Goal: Task Accomplishment & Management: Manage account settings

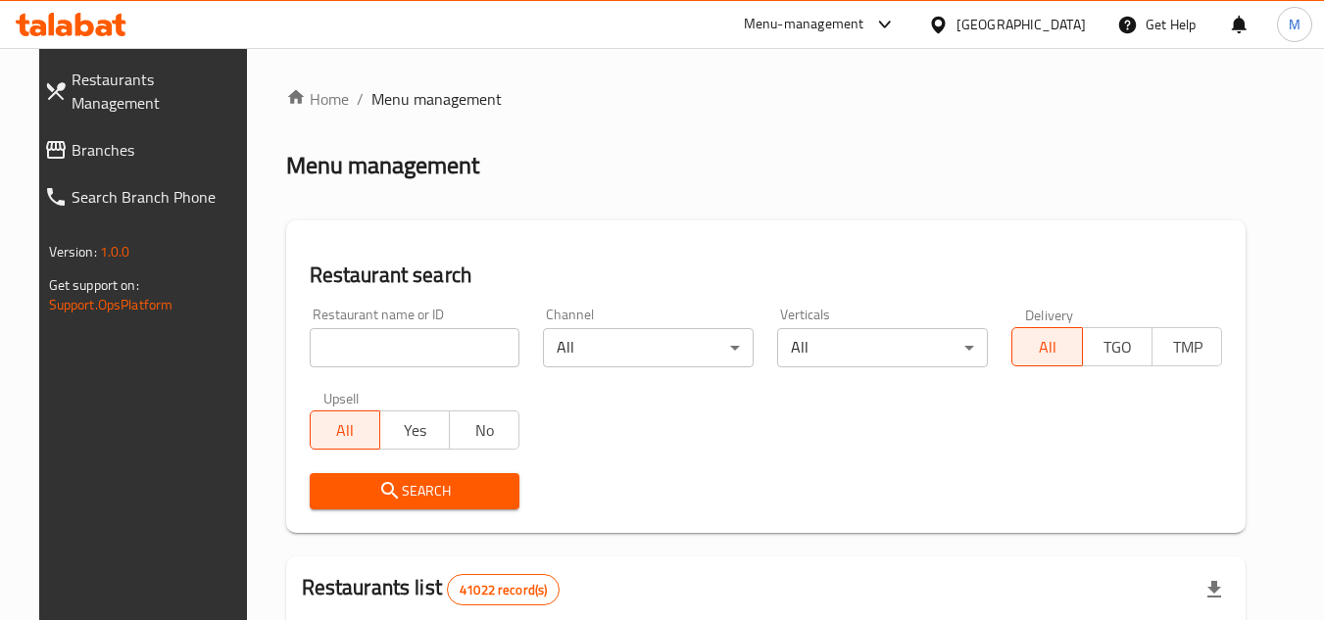
click at [133, 138] on span "Branches" at bounding box center [158, 150] width 173 height 24
click at [485, 352] on input "search" at bounding box center [415, 347] width 211 height 39
paste input "688720"
type input "688720"
click button "Search" at bounding box center [415, 491] width 211 height 36
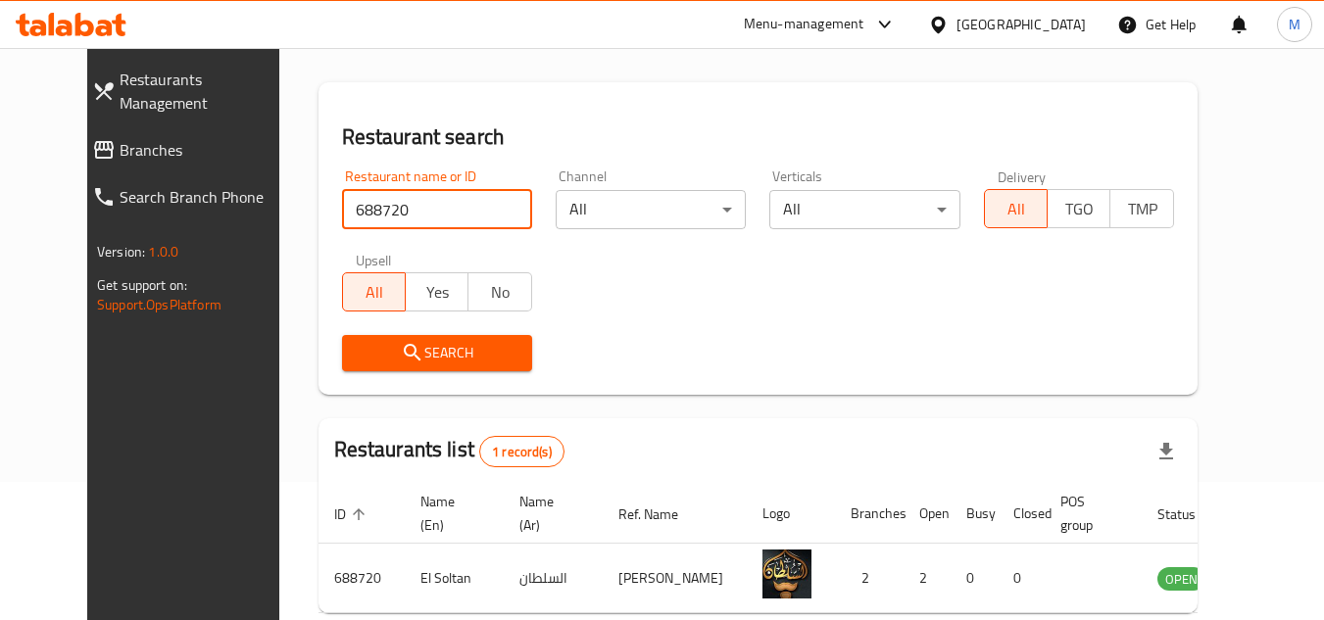
scroll to position [237, 0]
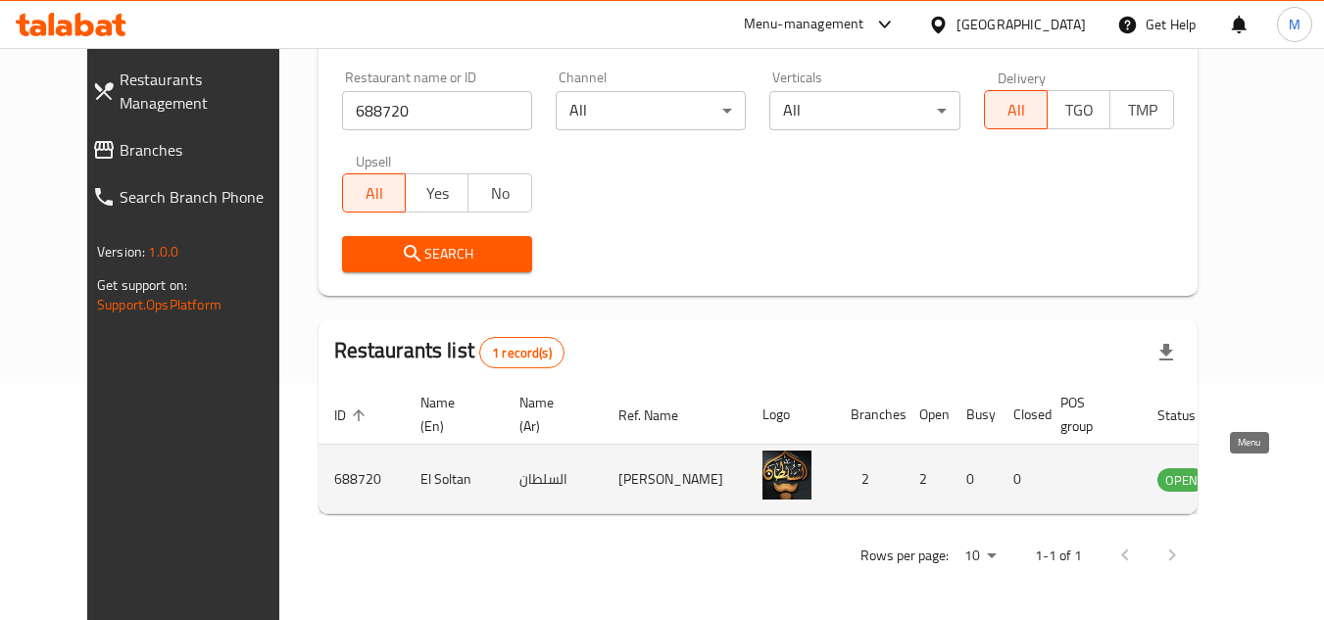
click at [1273, 482] on icon "enhanced table" at bounding box center [1276, 480] width 7 height 8
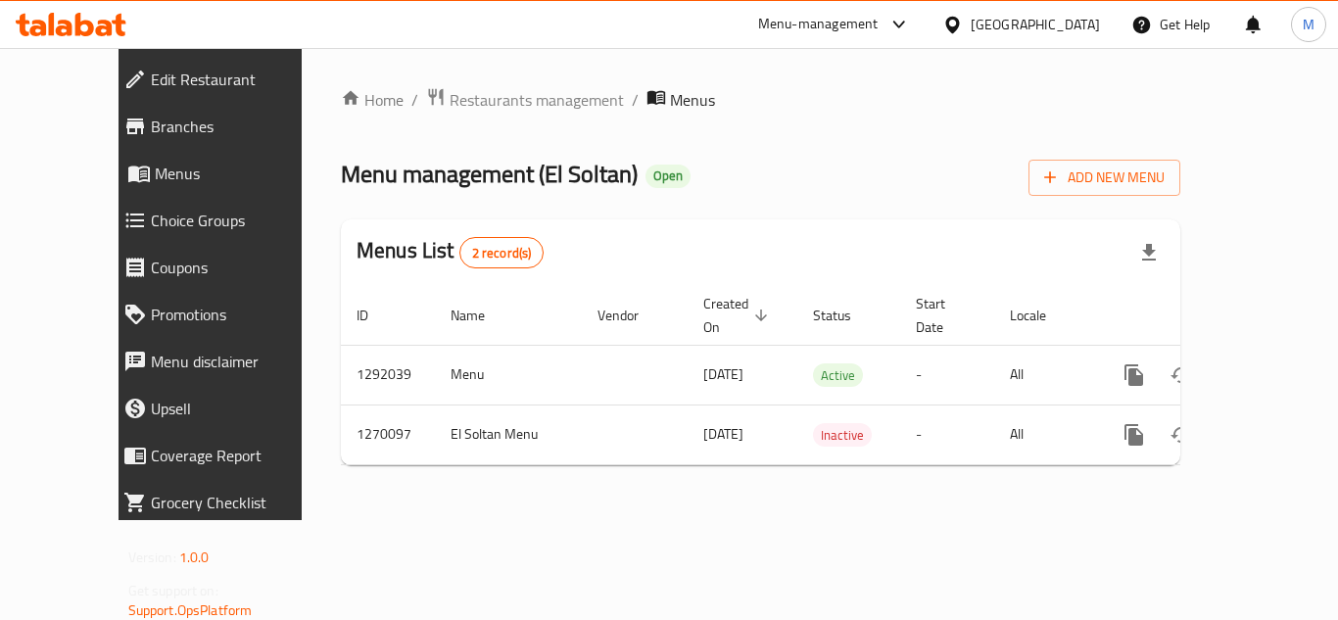
click at [151, 74] on span "Edit Restaurant" at bounding box center [238, 80] width 175 height 24
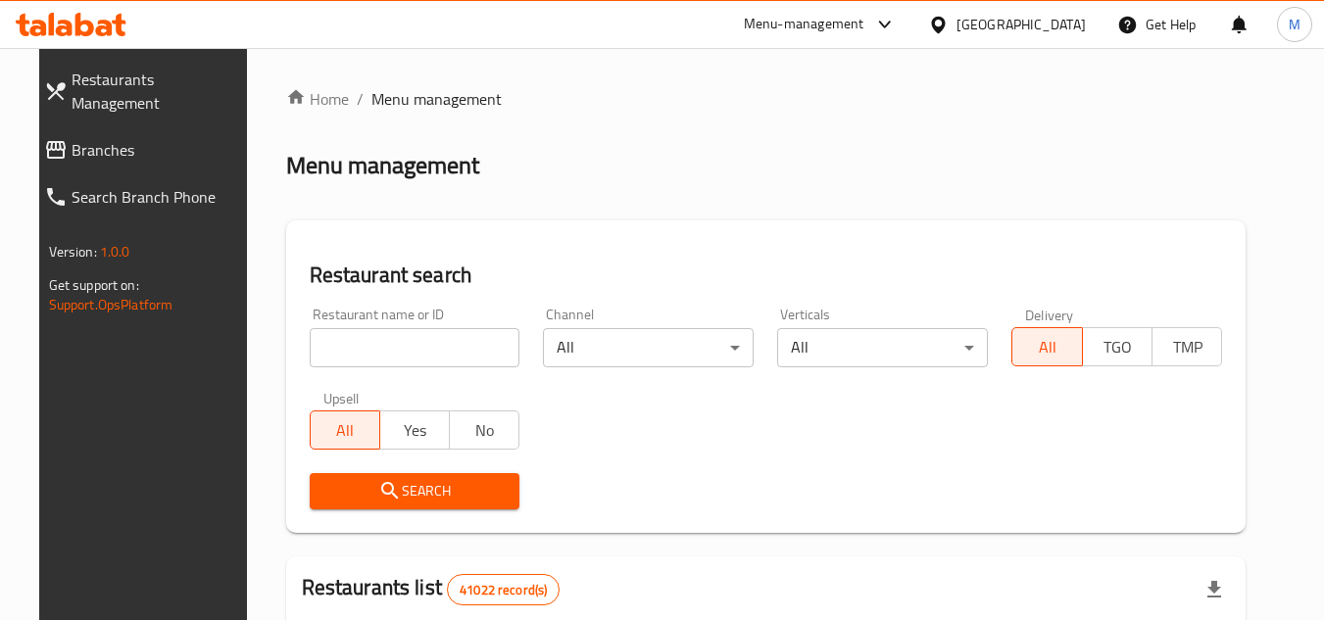
click at [459, 347] on input "search" at bounding box center [415, 347] width 211 height 39
paste input "511227"
type input "511227"
click button "Search" at bounding box center [415, 491] width 211 height 36
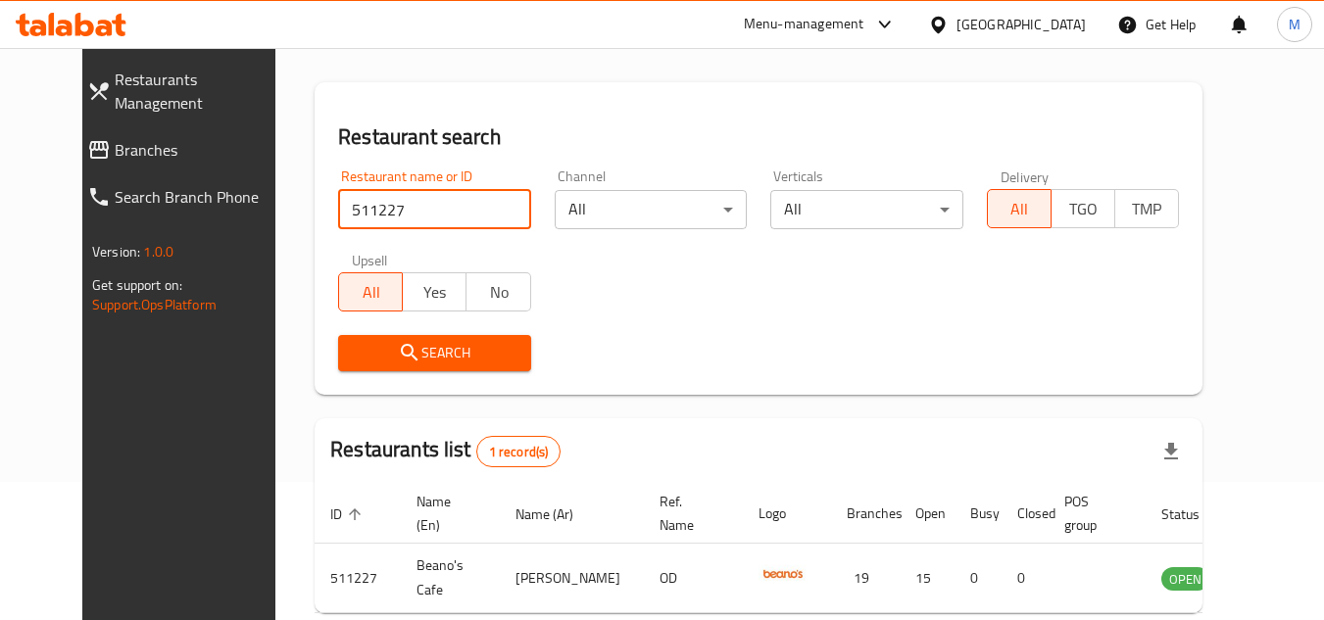
scroll to position [237, 0]
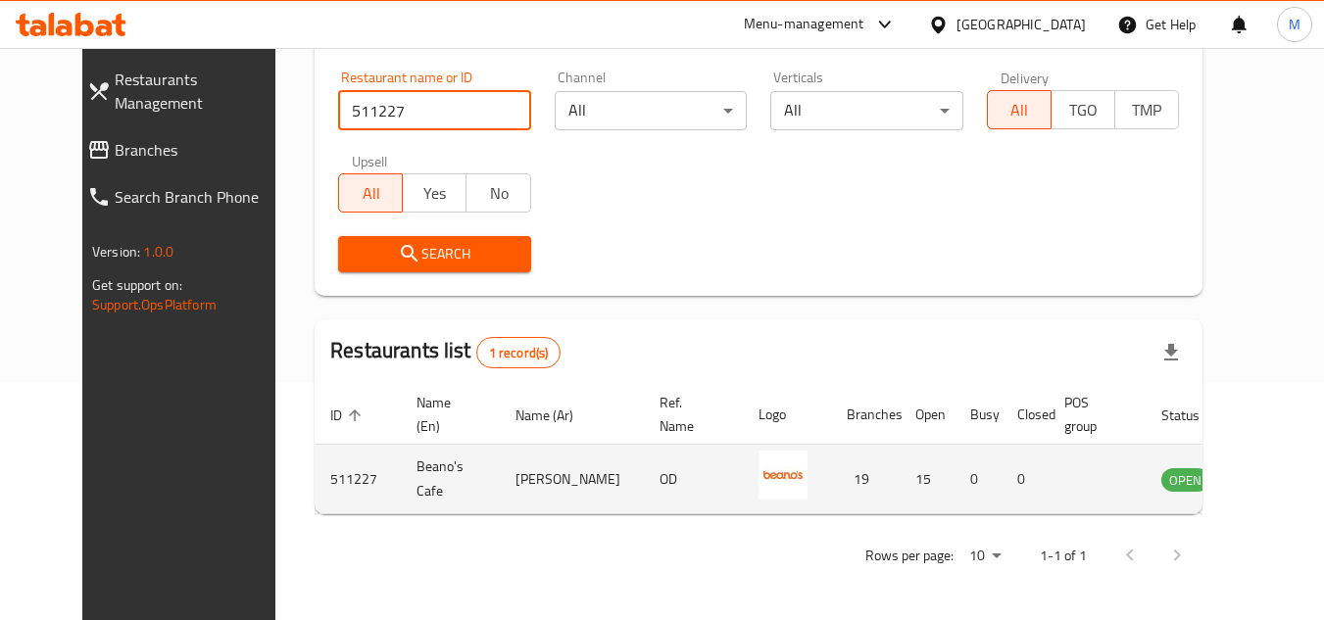
click at [1265, 477] on icon "enhanced table" at bounding box center [1276, 480] width 22 height 17
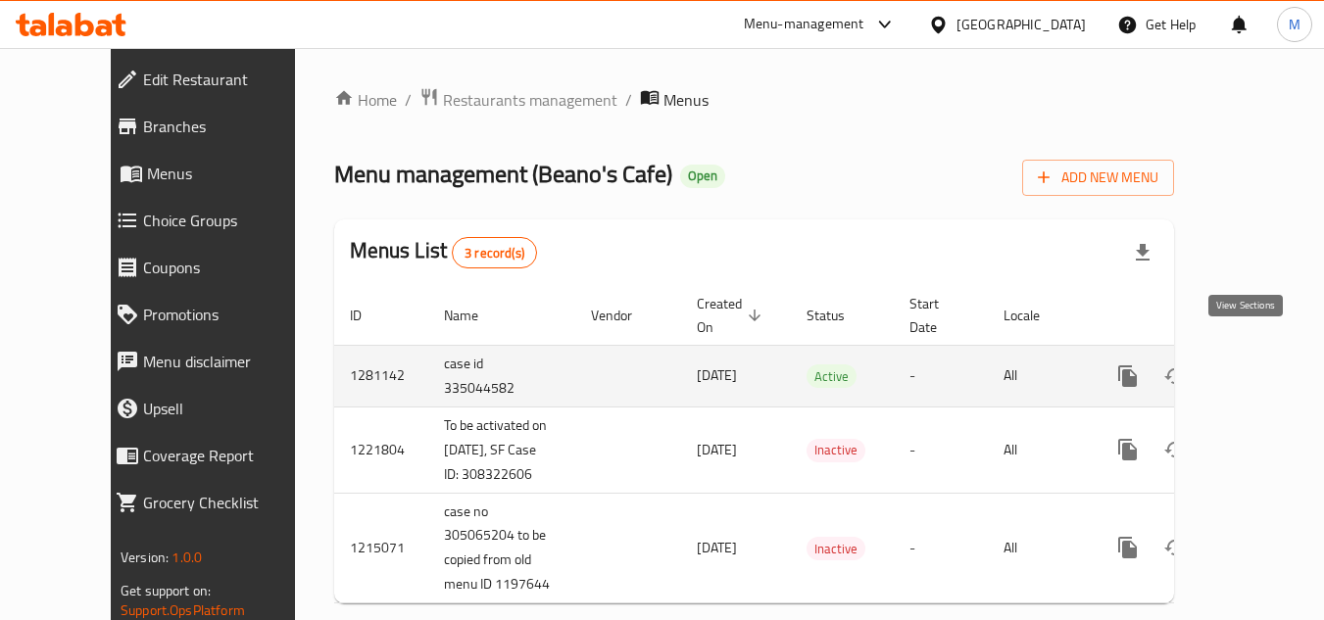
click at [1257, 365] on icon "enhanced table" at bounding box center [1269, 377] width 24 height 24
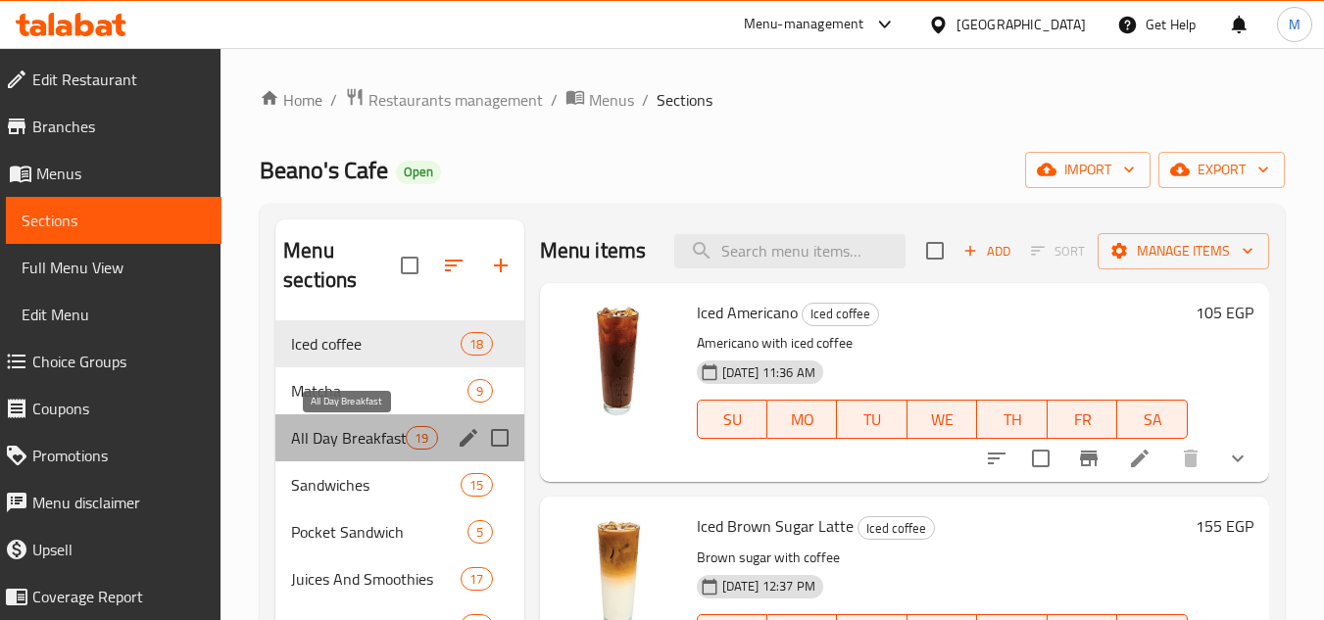
drag, startPoint x: 351, startPoint y: 433, endPoint x: 719, endPoint y: 268, distance: 403.5
click at [355, 432] on span "All Day Breakfast" at bounding box center [348, 438] width 115 height 24
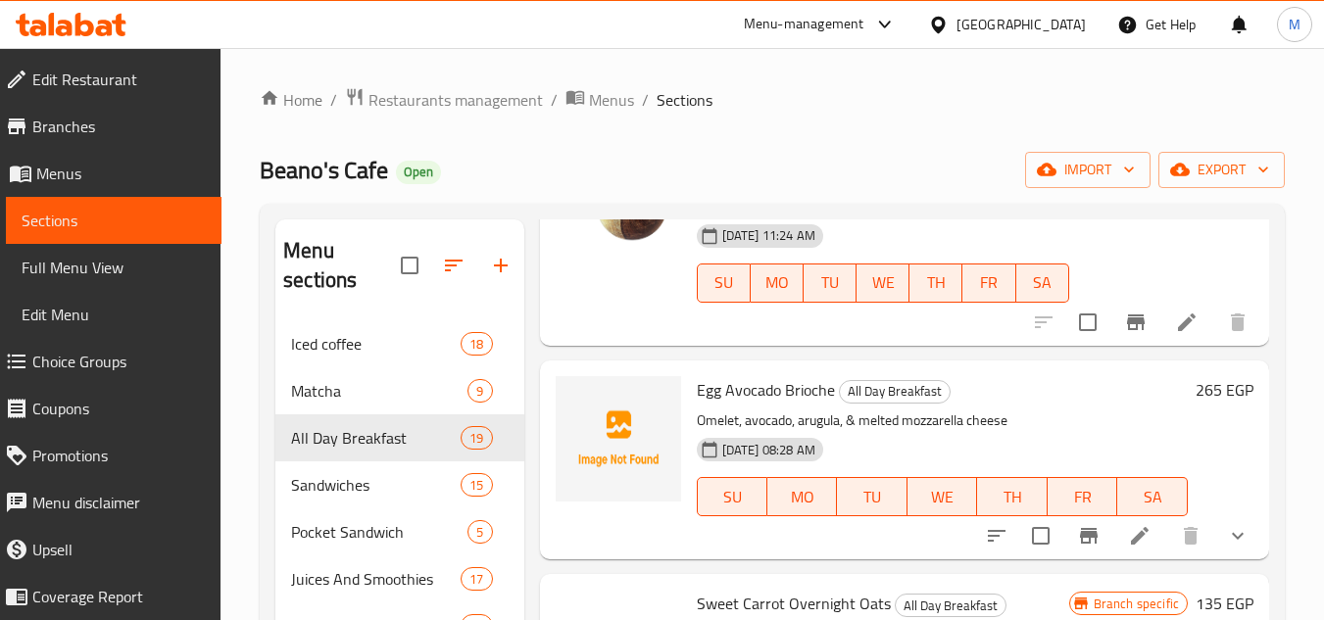
scroll to position [882, 0]
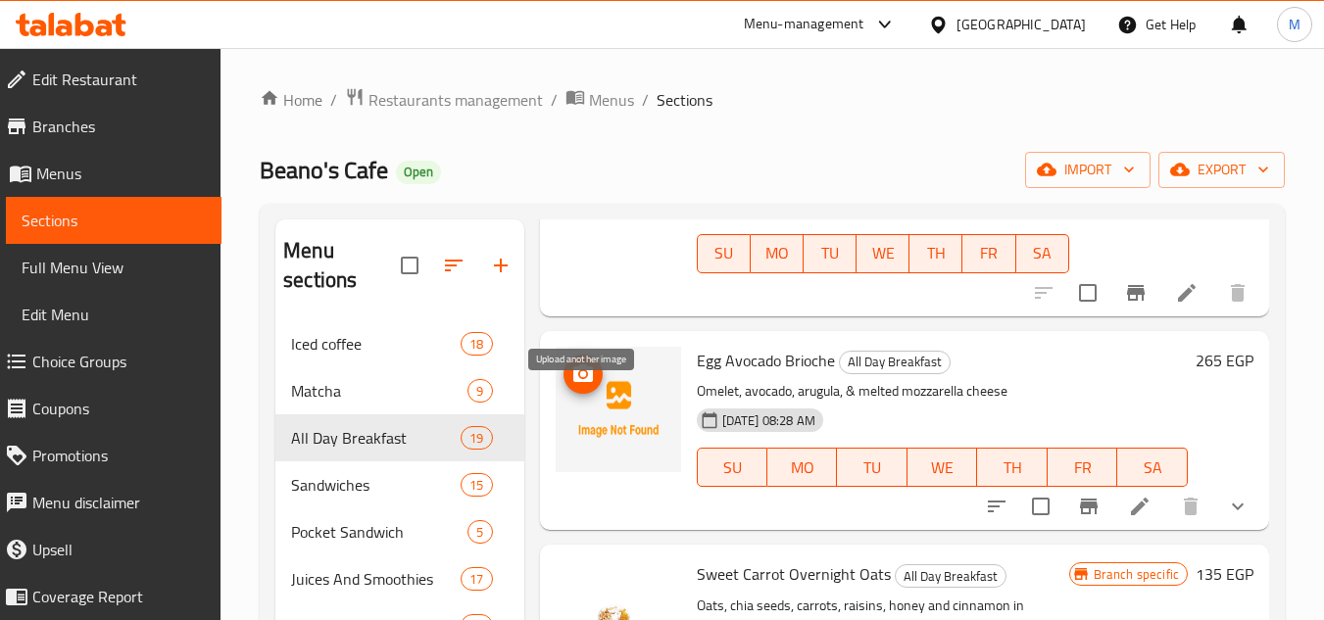
click at [583, 386] on icon "upload picture" at bounding box center [583, 375] width 24 height 24
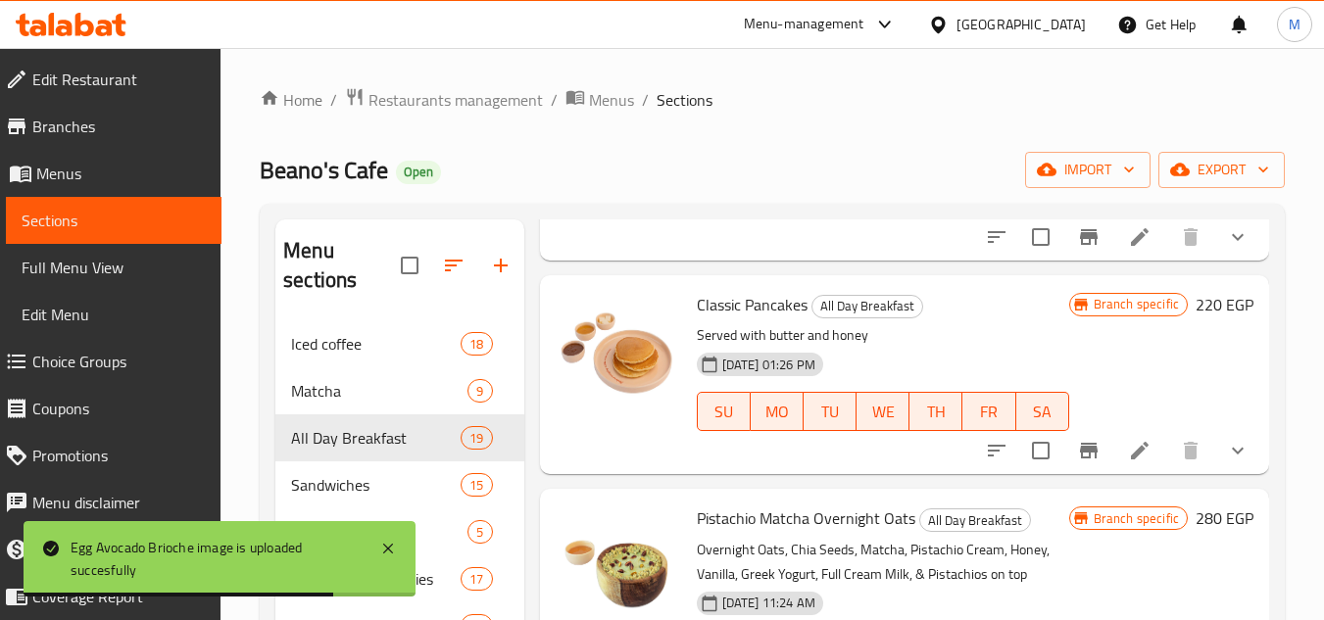
scroll to position [784, 0]
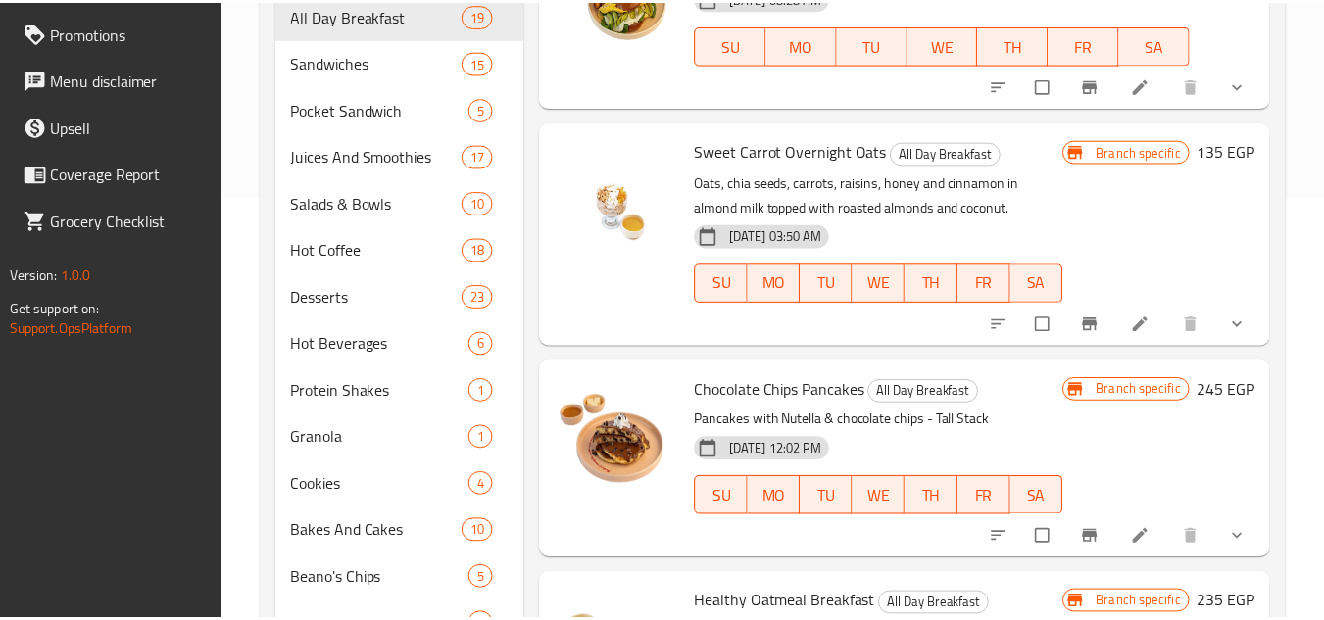
scroll to position [751, 0]
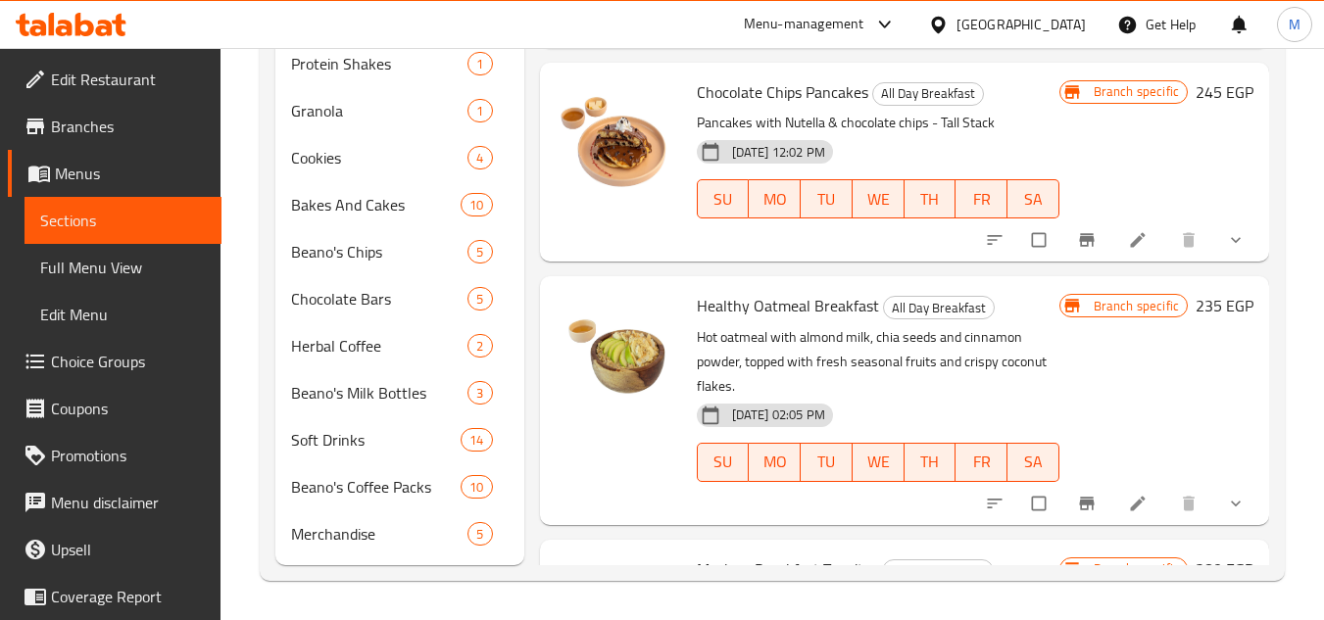
click at [82, 21] on icon at bounding box center [71, 25] width 111 height 24
